Goal: Browse casually

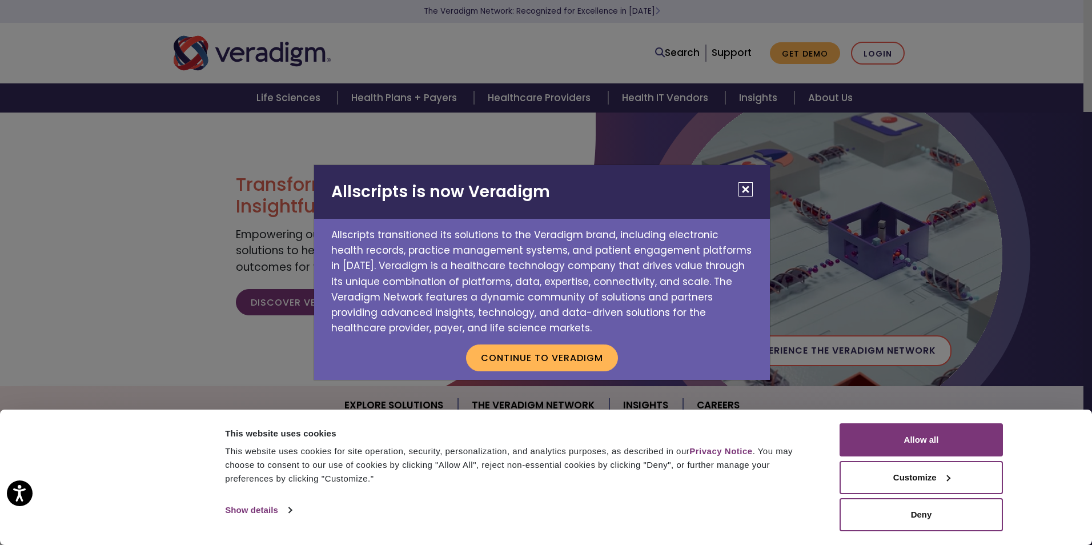
click at [749, 188] on button "Close" at bounding box center [746, 189] width 14 height 14
click at [744, 191] on button "Close" at bounding box center [746, 189] width 14 height 14
